Goal: Task Accomplishment & Management: Manage account settings

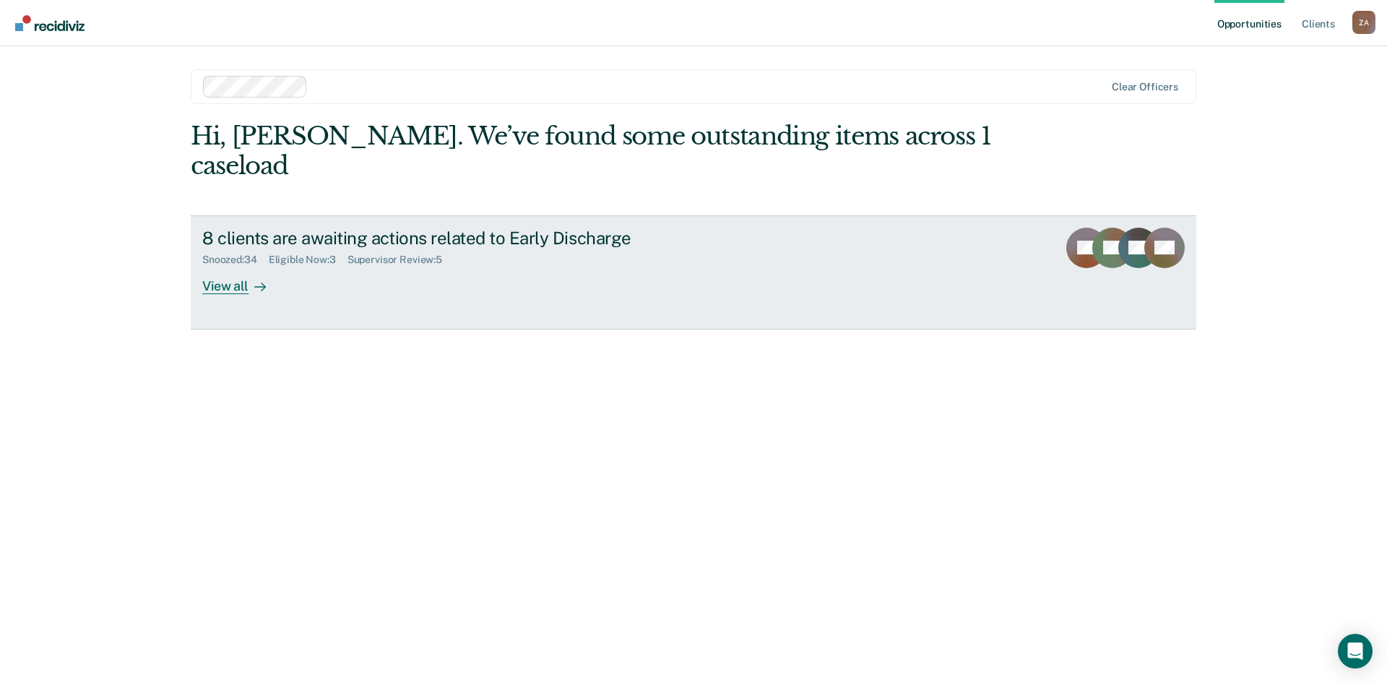
click at [244, 266] on div "View all" at bounding box center [242, 280] width 81 height 28
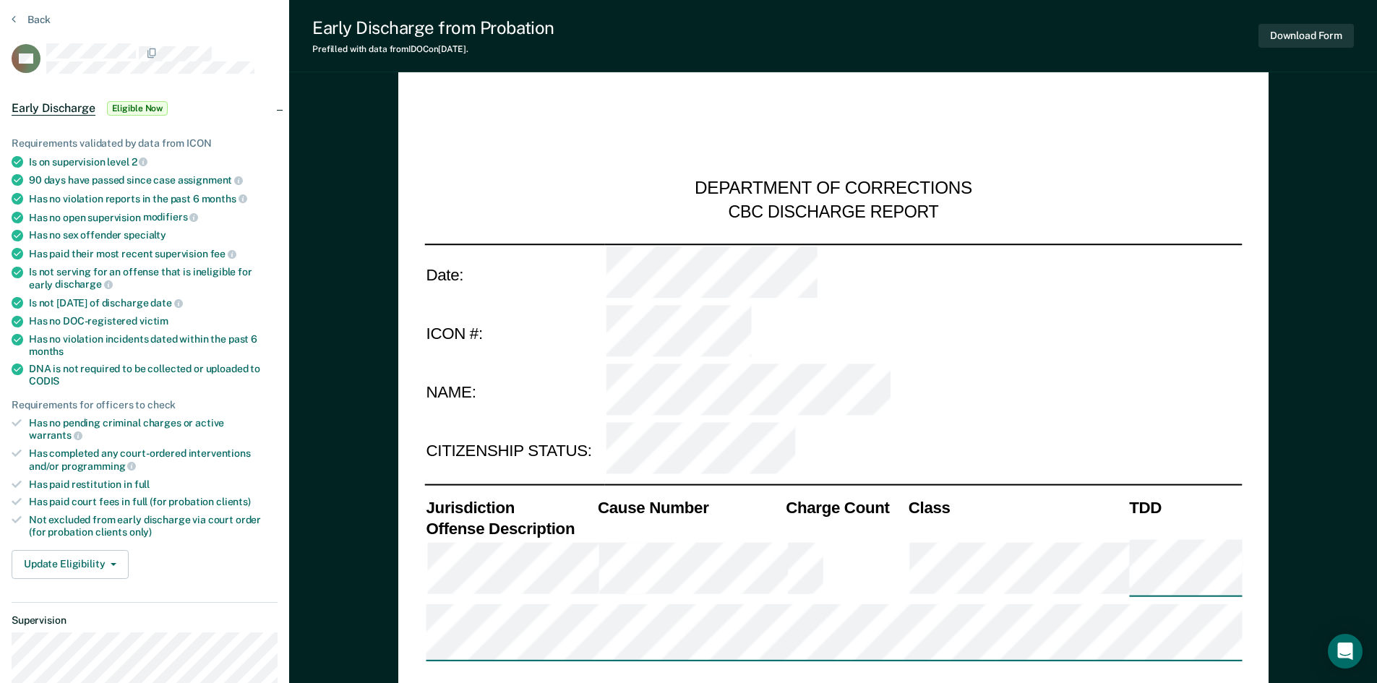
scroll to position [72, 0]
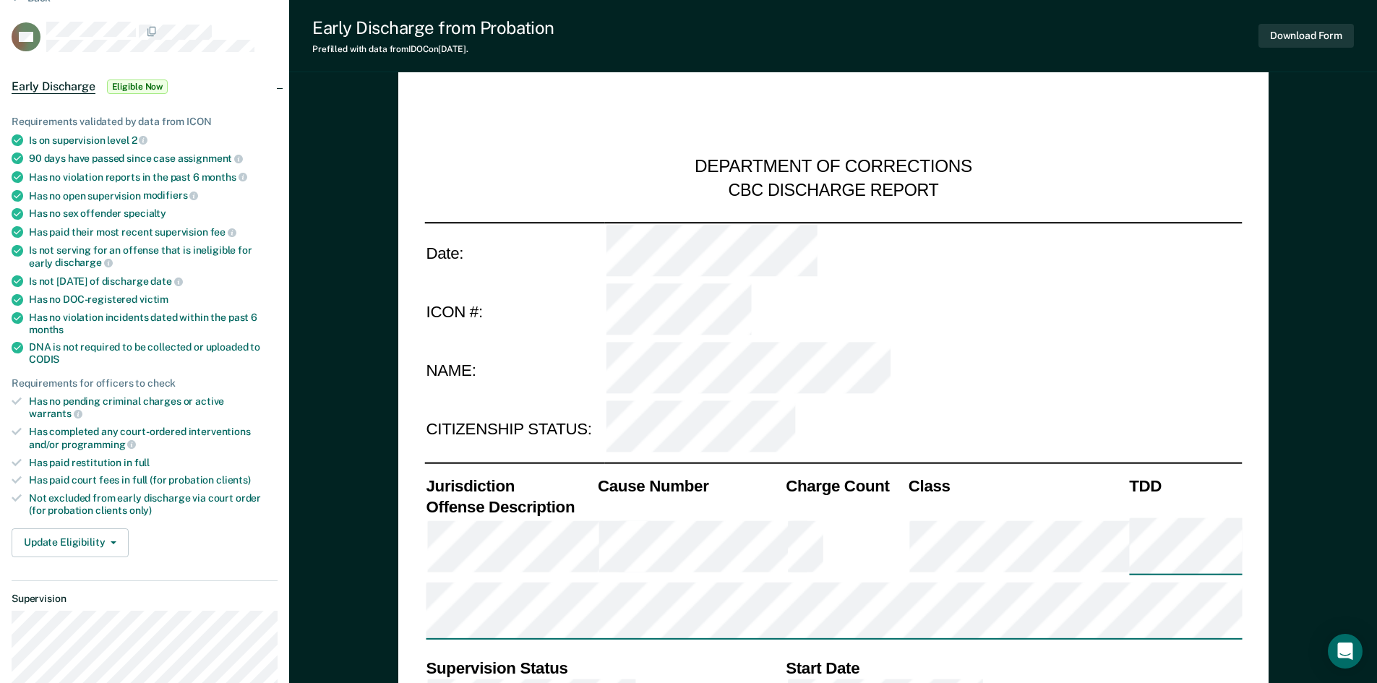
type textarea "x"
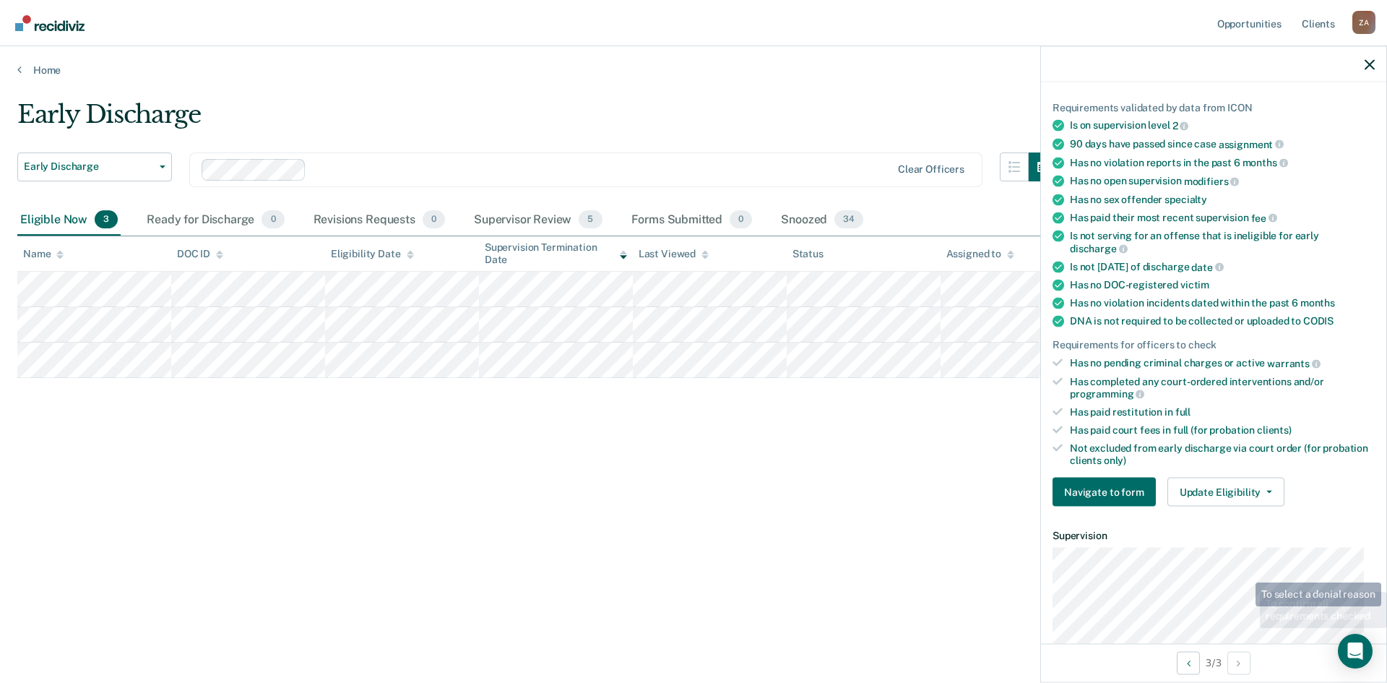
scroll to position [217, 0]
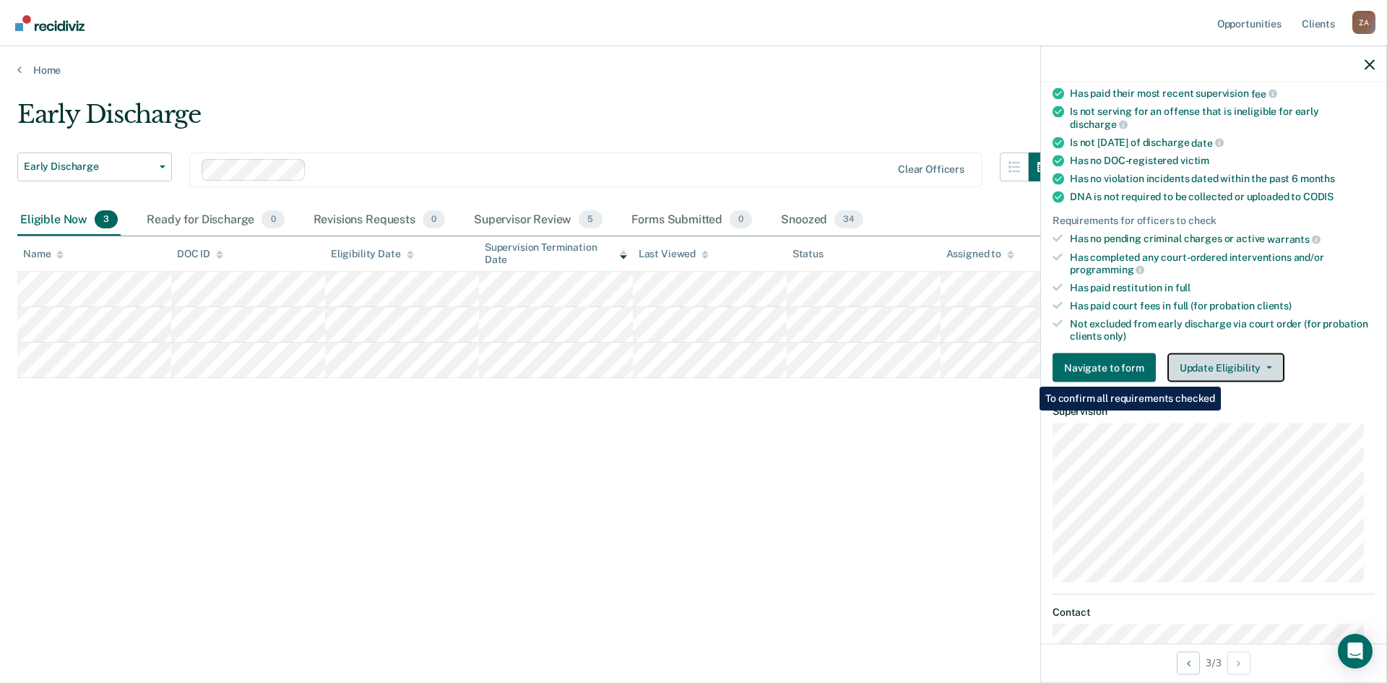
click at [1224, 371] on button "Update Eligibility" at bounding box center [1226, 367] width 117 height 29
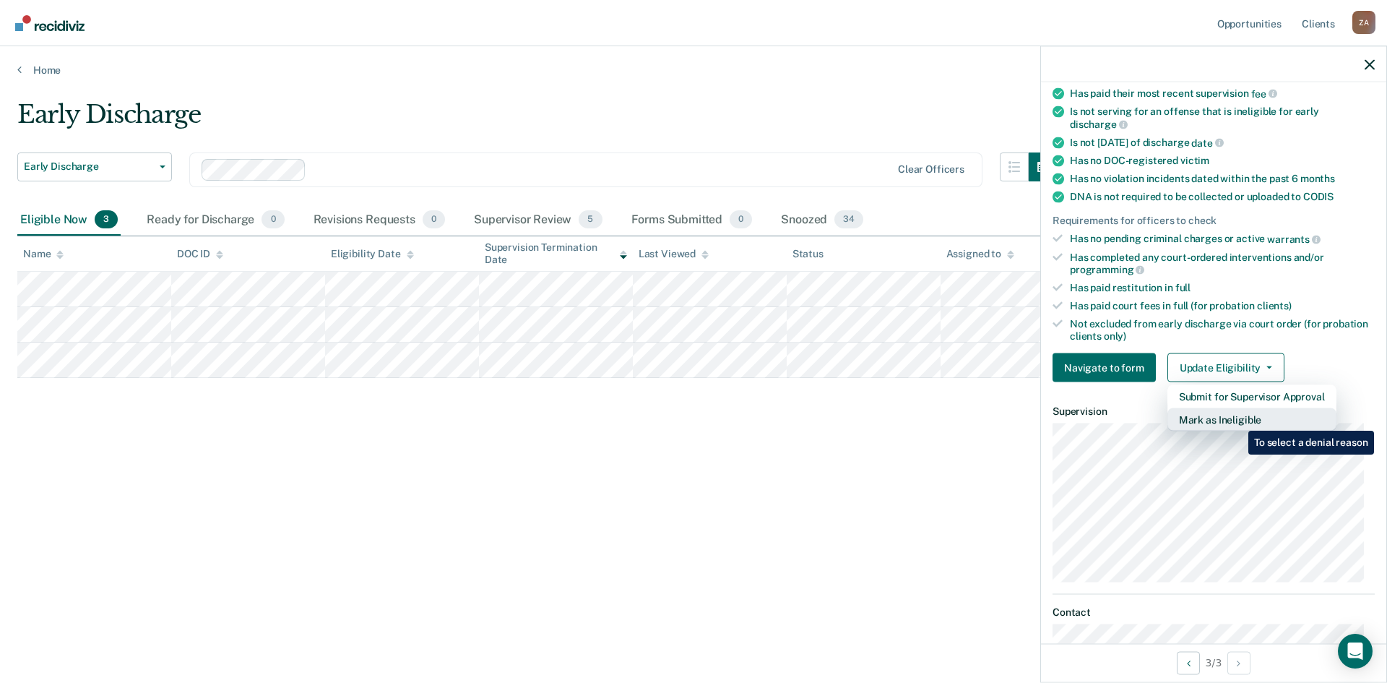
click at [1238, 420] on button "Mark as Ineligible" at bounding box center [1252, 419] width 169 height 23
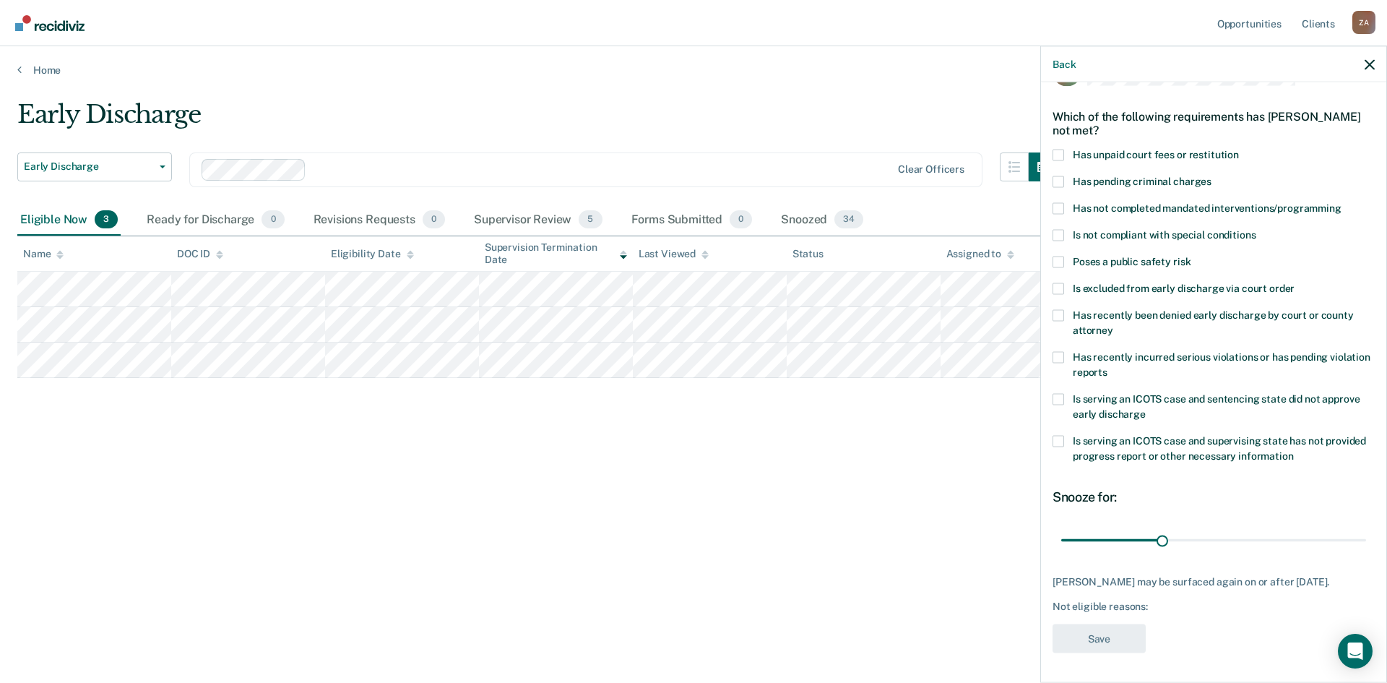
scroll to position [54, 0]
drag, startPoint x: 1157, startPoint y: 530, endPoint x: 1380, endPoint y: 527, distance: 223.3
click at [1366, 528] on input "range" at bounding box center [1214, 540] width 305 height 25
click at [1054, 149] on span at bounding box center [1059, 155] width 12 height 12
click at [1239, 149] on input "Has unpaid court fees or restitution" at bounding box center [1239, 149] width 0 height 0
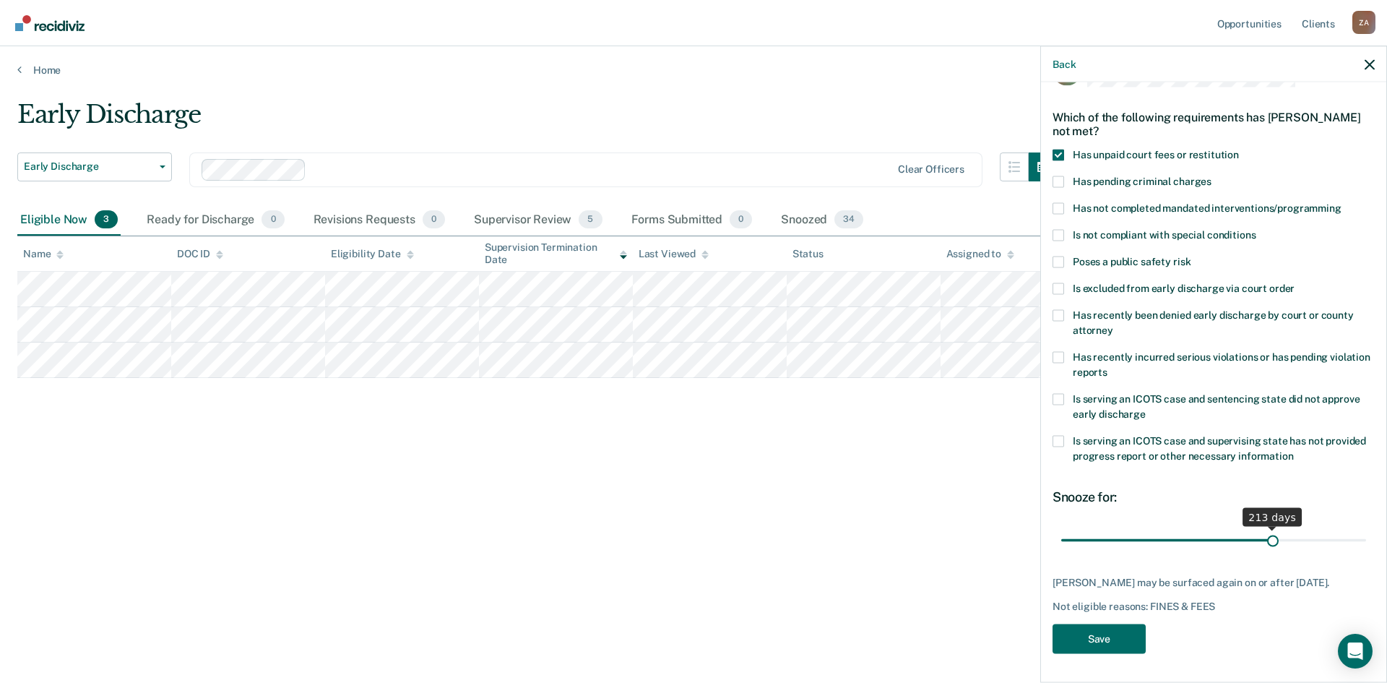
scroll to position [42, 0]
drag, startPoint x: 1153, startPoint y: 529, endPoint x: 1387, endPoint y: 529, distance: 234.1
type input "303"
click at [1366, 529] on input "range" at bounding box center [1214, 541] width 305 height 25
click at [1142, 645] on button "Save" at bounding box center [1099, 640] width 93 height 30
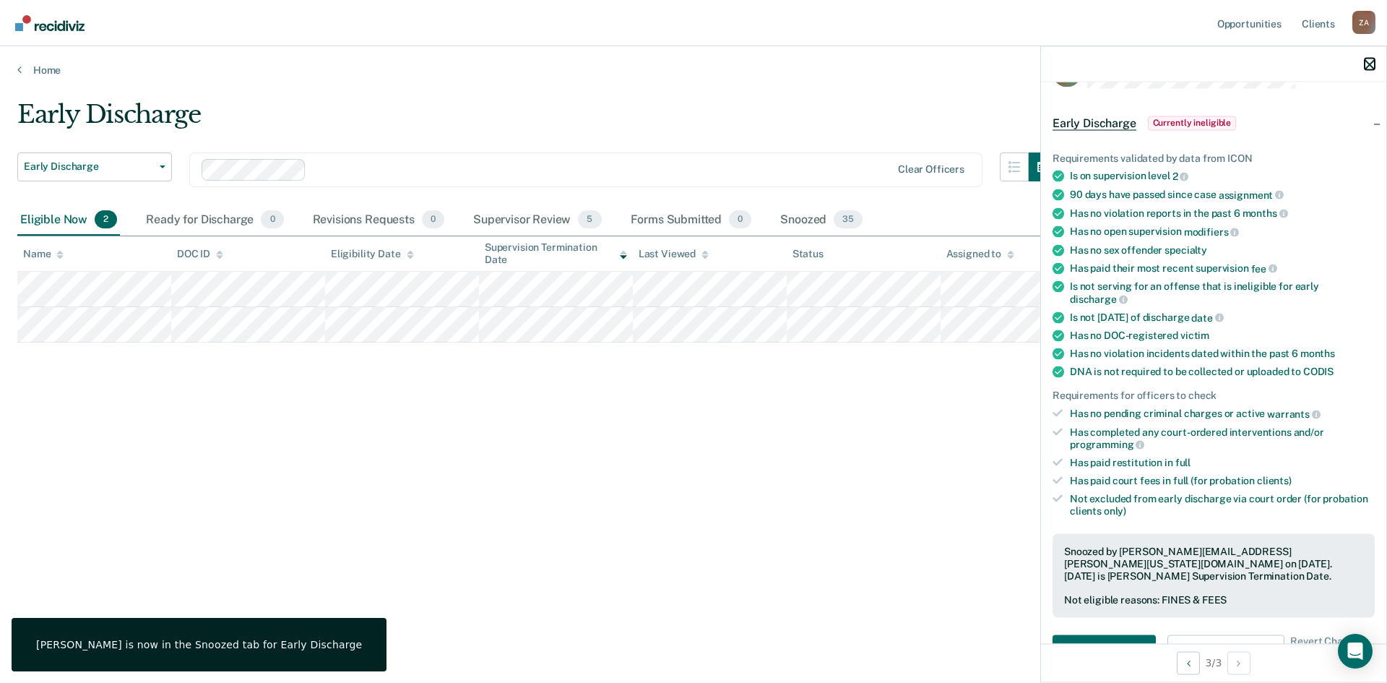
click at [1371, 59] on icon "button" at bounding box center [1370, 64] width 10 height 10
